Goal: Information Seeking & Learning: Find specific fact

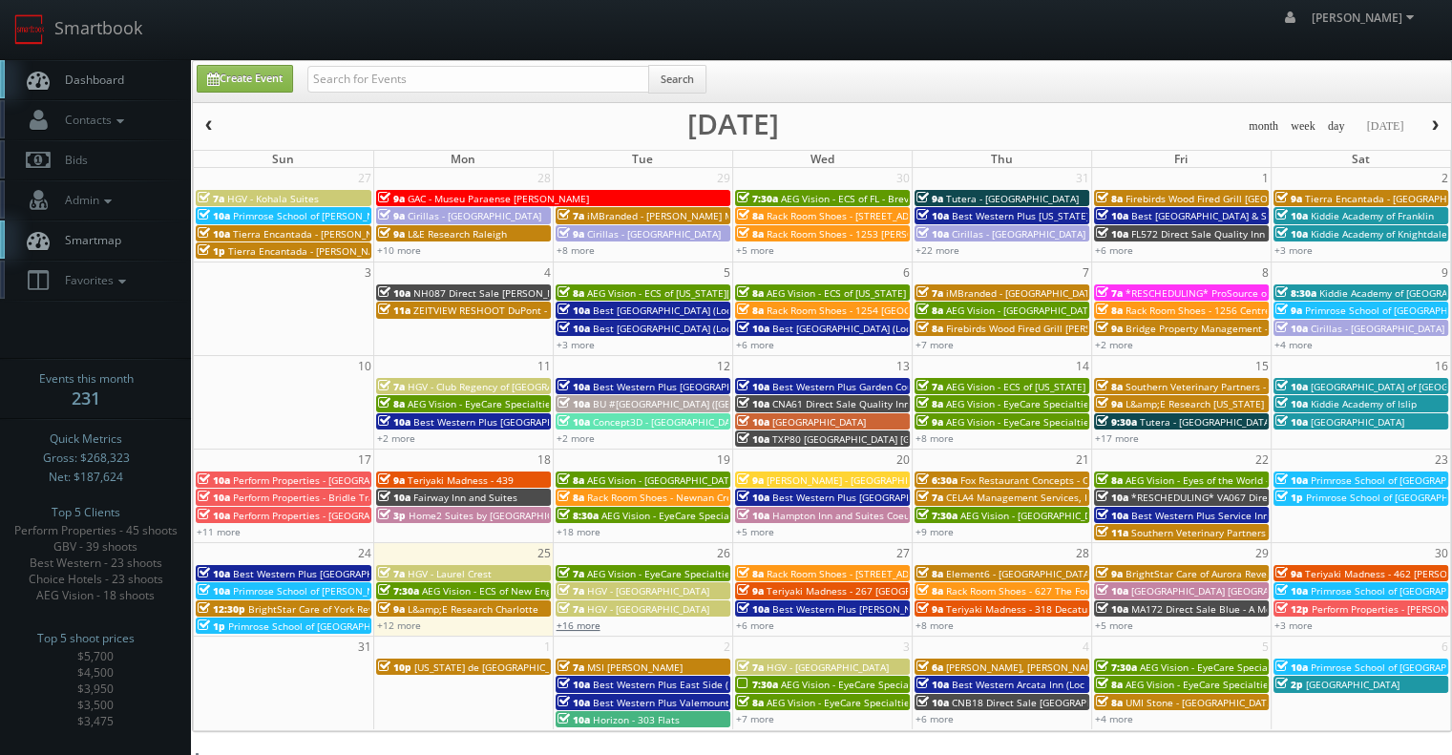
click at [592, 623] on link "+16 more" at bounding box center [579, 625] width 44 height 13
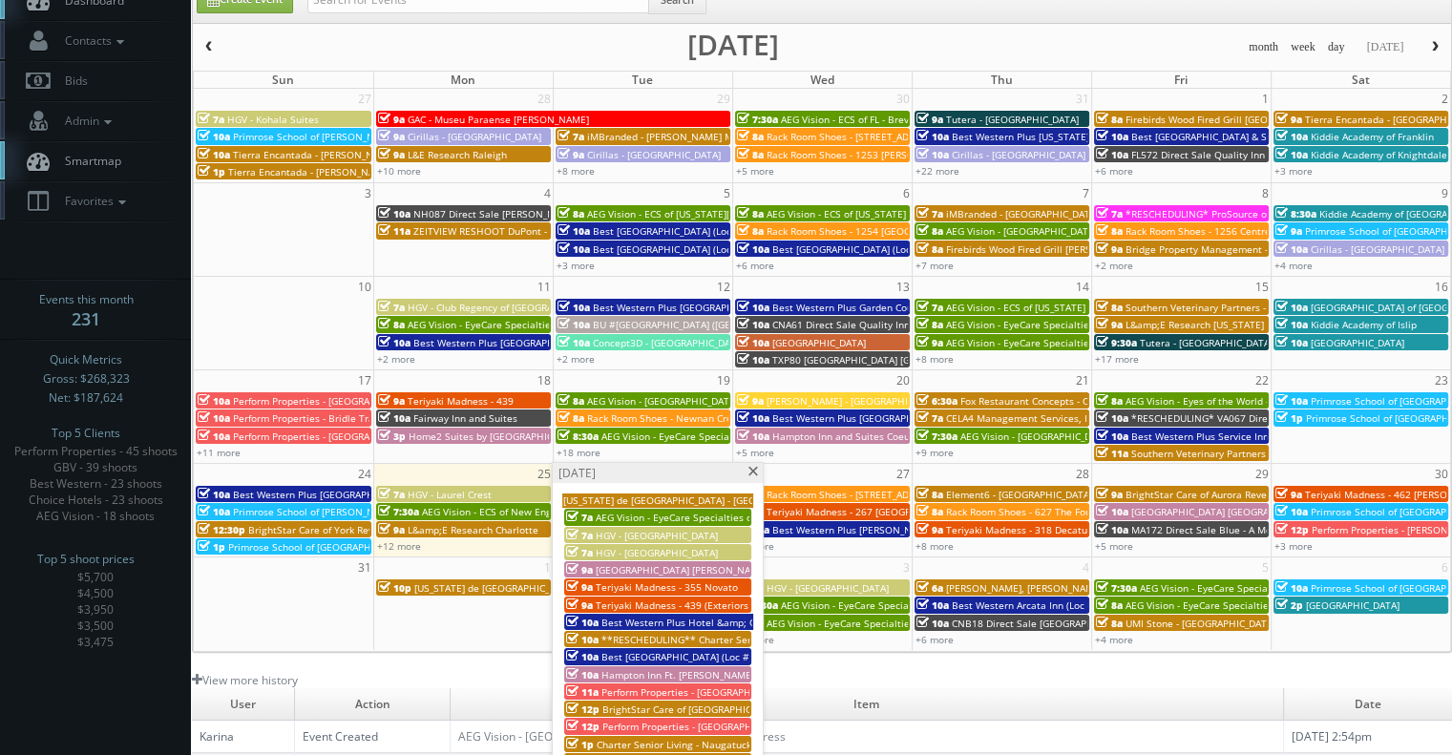
scroll to position [95, 0]
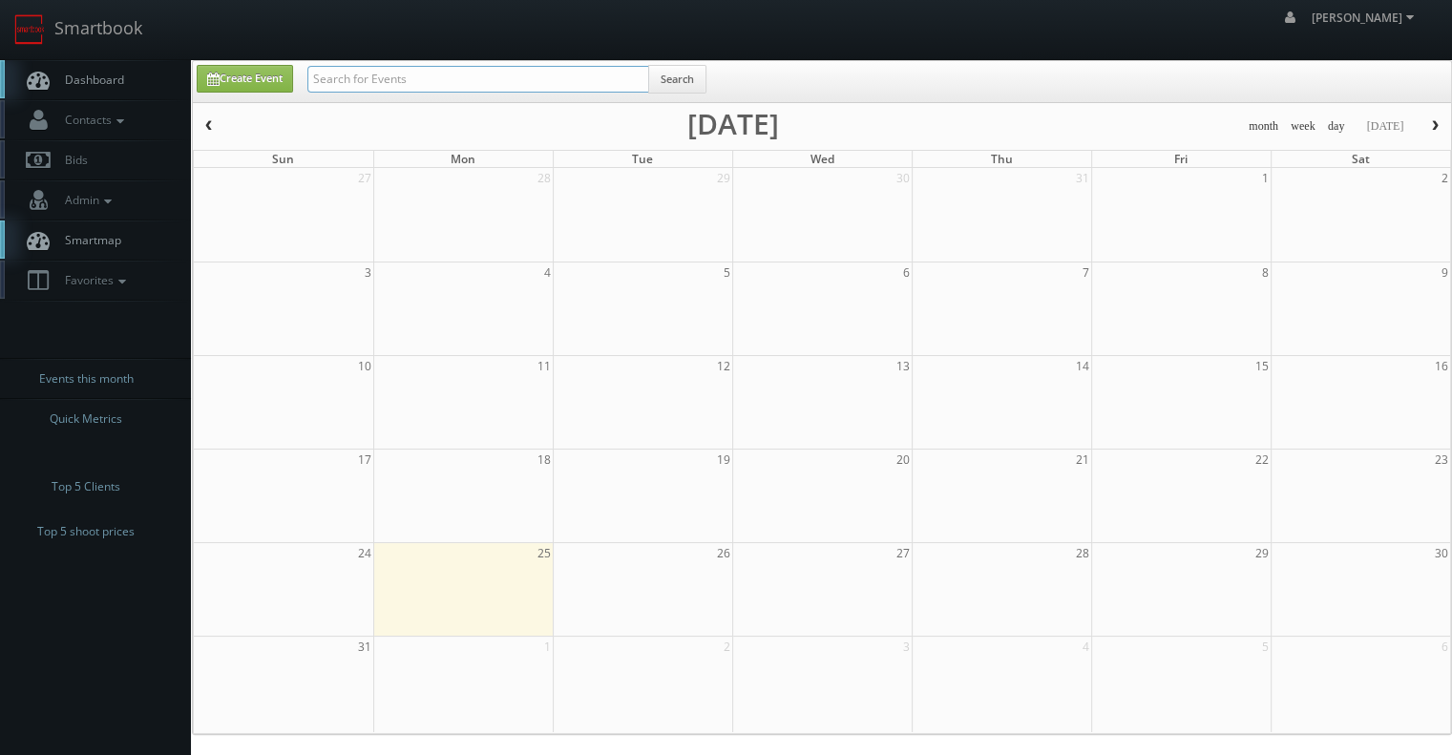
drag, startPoint x: 487, startPoint y: 82, endPoint x: 546, endPoint y: 81, distance: 59.2
click at [487, 82] on input "text" at bounding box center [478, 79] width 342 height 27
paste input "Easton Luxury Living"
type input "Easton Luxury Living"
click at [679, 77] on button "Search" at bounding box center [677, 79] width 58 height 29
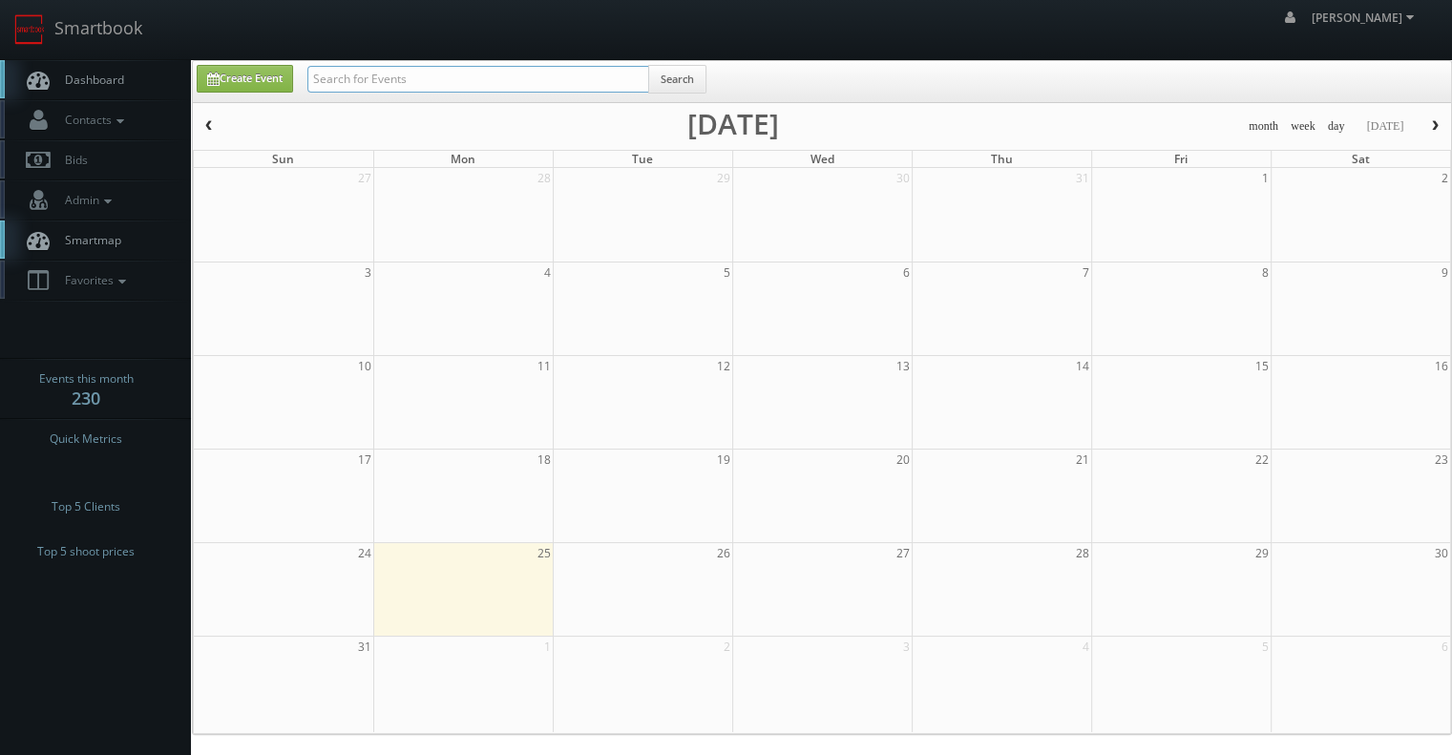
click at [370, 73] on input "text" at bounding box center [478, 79] width 342 height 27
type input "easton apartments"
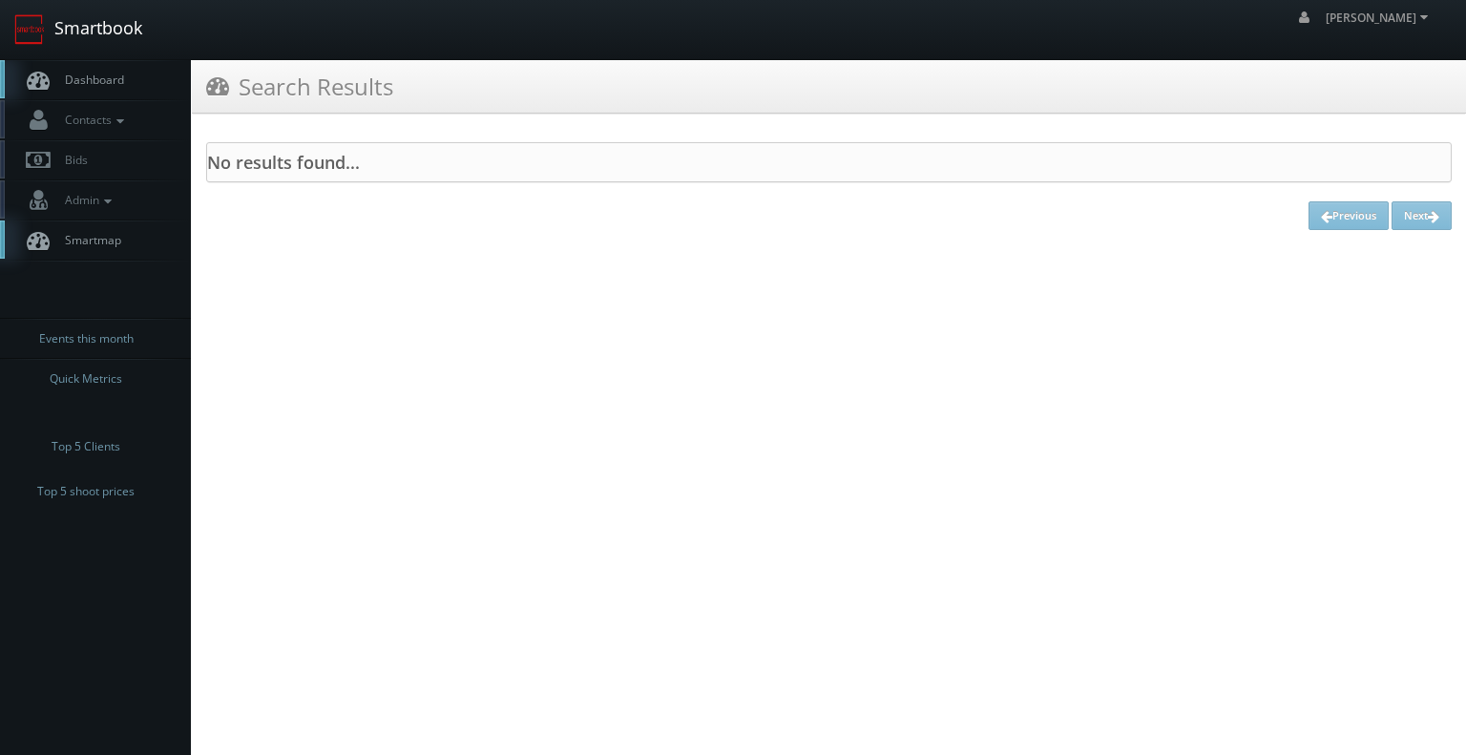
click at [79, 25] on link "Smartbook" at bounding box center [78, 29] width 157 height 59
click at [395, 51] on div "[PERSON_NAME] Chris_Sardinas Profile Logout" at bounding box center [733, 29] width 1466 height 59
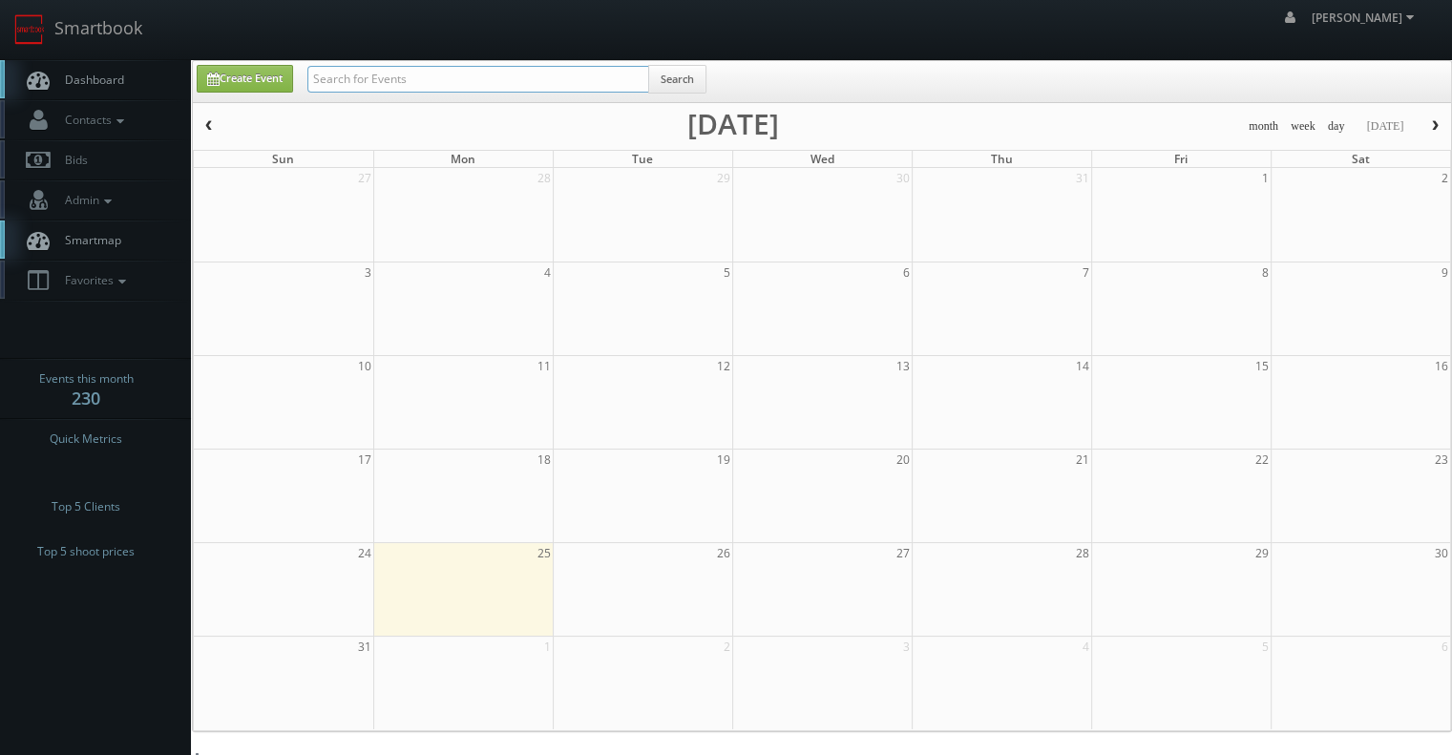
click at [368, 74] on input "text" at bounding box center [478, 79] width 342 height 27
type input "easton"
